Goal: Information Seeking & Learning: Learn about a topic

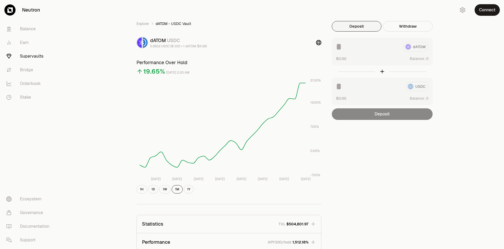
click at [33, 56] on link "Supervaults" at bounding box center [29, 56] width 55 height 14
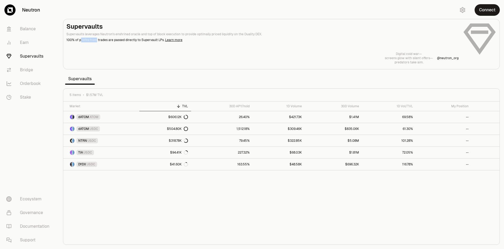
drag, startPoint x: 81, startPoint y: 40, endPoint x: 95, endPoint y: 40, distance: 14.2
click at [95, 40] on p "100% of profits from trades are passed directly to Supervault LPs. Learn more" at bounding box center [262, 40] width 392 height 5
click at [121, 53] on div "Digital cold war— screens glow with silent offers— predators take aim. @ neutro…" at bounding box center [281, 58] width 430 height 13
drag, startPoint x: 86, startPoint y: 35, endPoint x: 107, endPoint y: 34, distance: 20.7
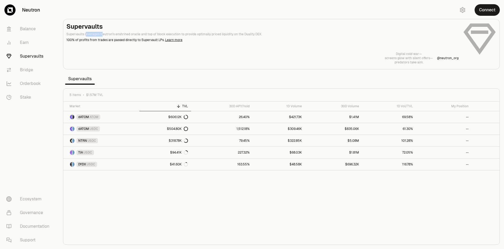
click at [103, 34] on p "Supervaults leverages Neutron's enshrined oracle and top of block execution to …" at bounding box center [262, 34] width 392 height 5
click at [110, 34] on p "Supervaults leverages Neutron's enshrined oracle and top of block execution to …" at bounding box center [262, 34] width 392 height 5
drag, startPoint x: 114, startPoint y: 33, endPoint x: 127, endPoint y: 31, distance: 13.3
click at [127, 31] on header "Supervaults Supervaults leverages Neutron's enshrined oracle and top of block e…" at bounding box center [262, 32] width 392 height 20
click at [126, 35] on p "Supervaults leverages Neutron's enshrined oracle and top of block execution to …" at bounding box center [262, 34] width 392 height 5
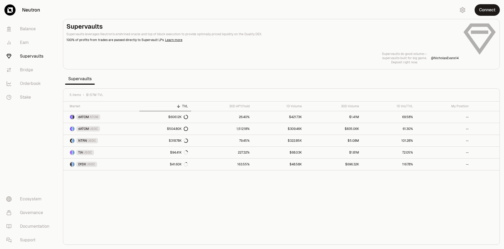
drag, startPoint x: 255, startPoint y: 34, endPoint x: 66, endPoint y: 36, distance: 188.5
click at [66, 36] on div "Supervaults Supervaults leverages Neutron's enshrined oracle and top of block e…" at bounding box center [281, 43] width 430 height 42
click at [67, 36] on header "Supervaults Supervaults leverages Neutron's enshrined oracle and top of block e…" at bounding box center [262, 32] width 392 height 20
drag, startPoint x: 69, startPoint y: 34, endPoint x: 255, endPoint y: 35, distance: 186.1
click at [255, 35] on p "Supervaults leverages Neutron's enshrined oracle and top of block execution to …" at bounding box center [262, 34] width 392 height 5
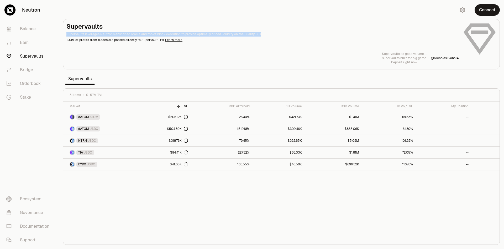
copy p "Supervaults leverages Neutron's enshrined oracle and top of block execution to …"
click at [37, 183] on nav "Balance Earn Supervaults Bridge Orderbook Stake Ecosystem Governance Documentat…" at bounding box center [29, 134] width 59 height 229
click at [108, 190] on div "Market TVL 30D APY/hold 1D Volume 30D Volume 1D Vol/TVL My Position dATOM ATOM …" at bounding box center [281, 172] width 436 height 143
click at [111, 192] on div "Market TVL 30D APY/hold 1D Volume 30D Volume 1D Vol/TVL My Position dATOM ATOM …" at bounding box center [281, 172] width 436 height 143
click at [99, 196] on div "Market TVL 30D APY/hold 1D Volume 30D Volume 1D Vol/TVL My Position dATOM ATOM …" at bounding box center [281, 172] width 436 height 143
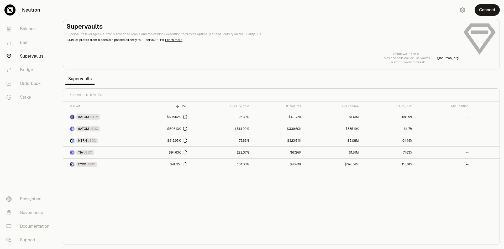
click at [85, 194] on div "Market TVL 30D APY/hold 1D Volume 30D Volume 1D Vol/TVL My Position dATOM ATOM …" at bounding box center [281, 172] width 436 height 143
